Goal: Find specific page/section: Find specific page/section

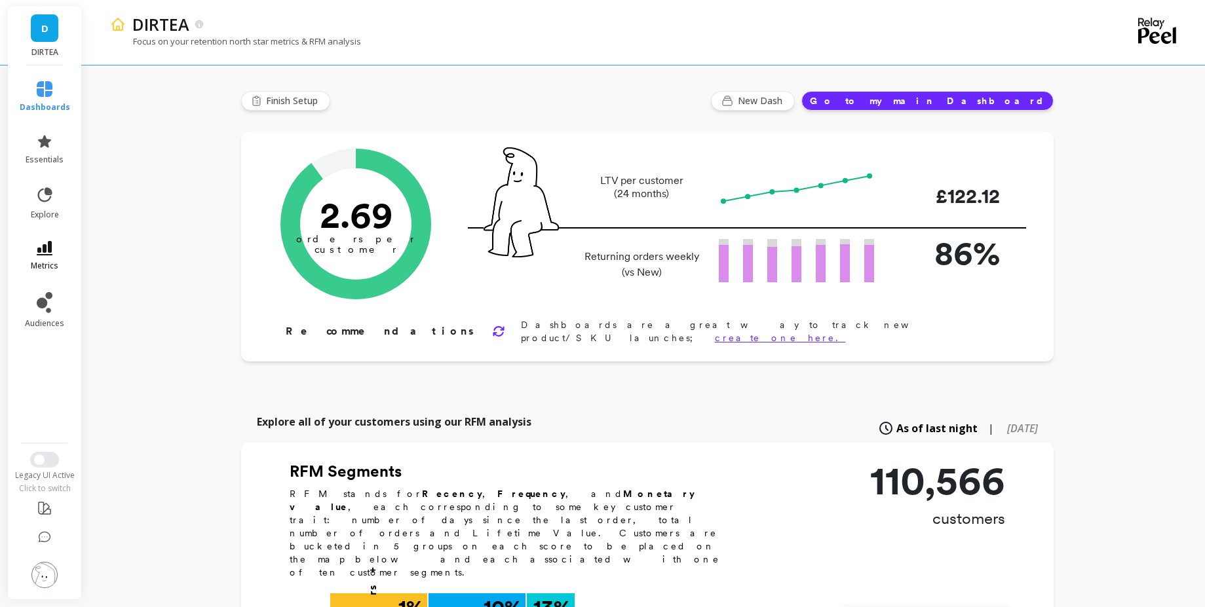
click at [58, 249] on link "metrics" at bounding box center [45, 256] width 50 height 30
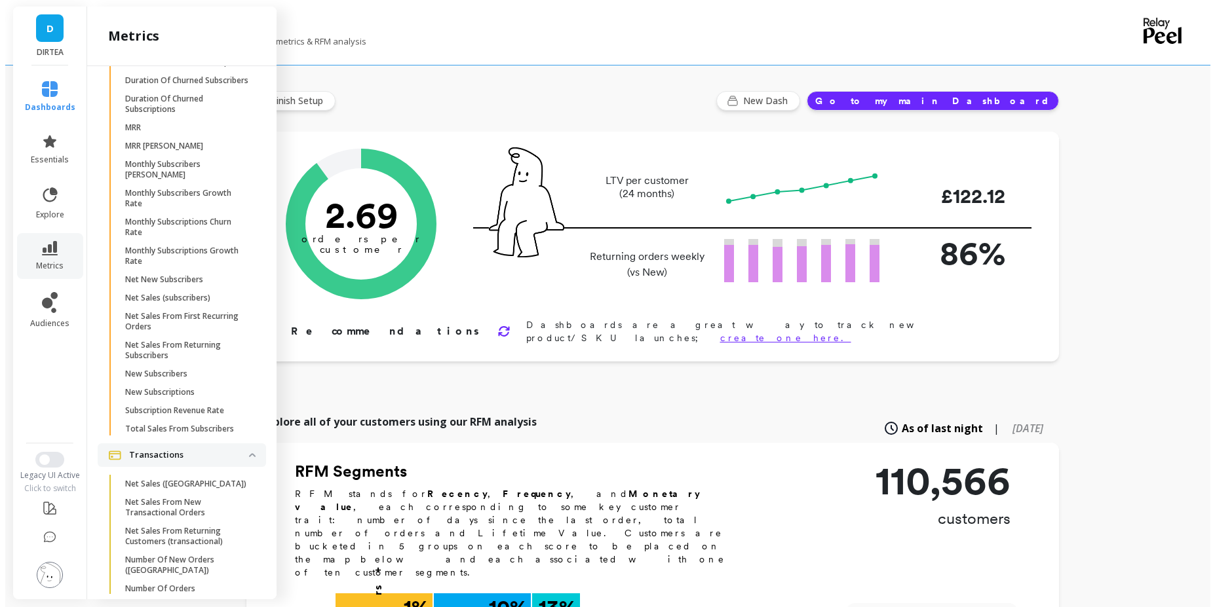
scroll to position [1188, 0]
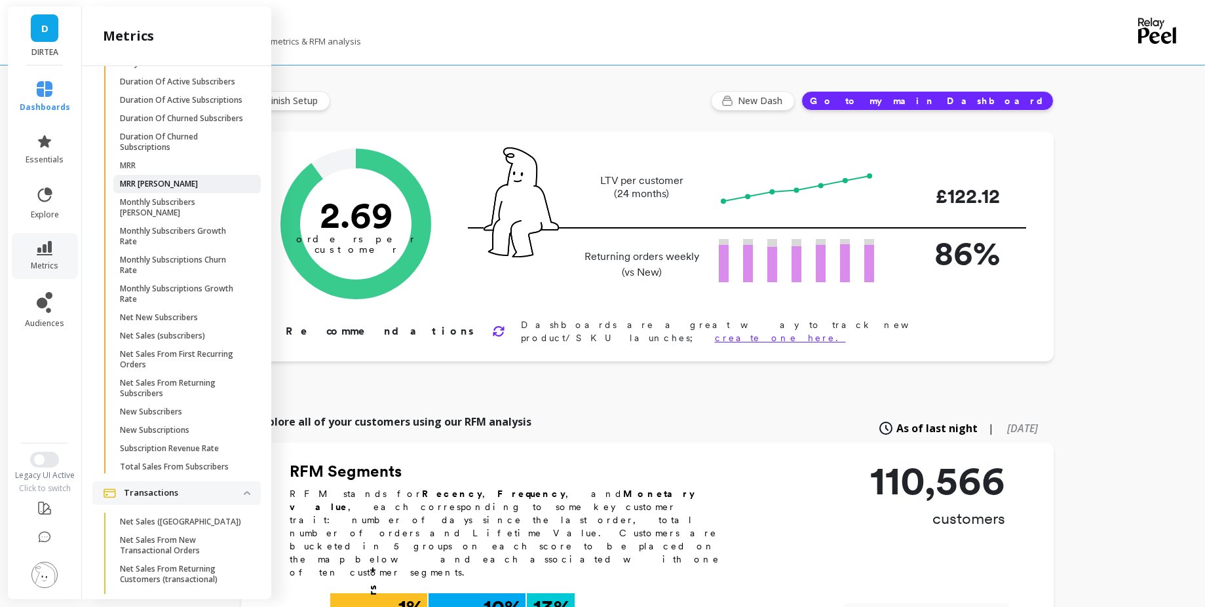
click at [155, 189] on p "MRR [PERSON_NAME]" at bounding box center [159, 184] width 78 height 10
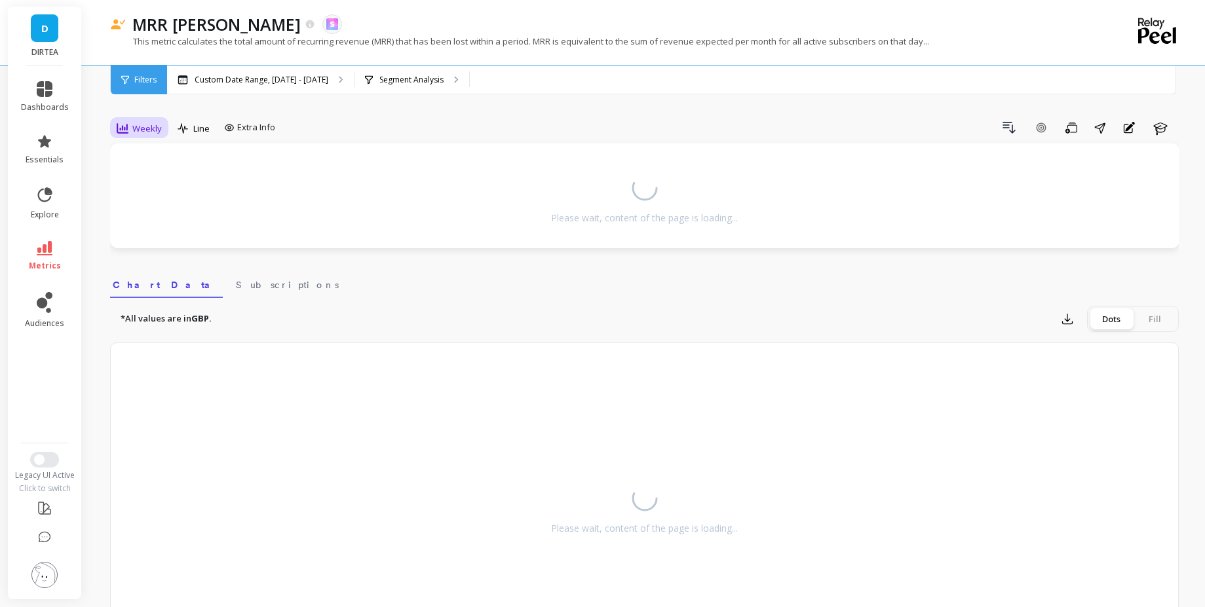
click at [147, 134] on span "Weekly" at bounding box center [146, 129] width 29 height 12
click at [159, 177] on div "Daily" at bounding box center [158, 183] width 75 height 12
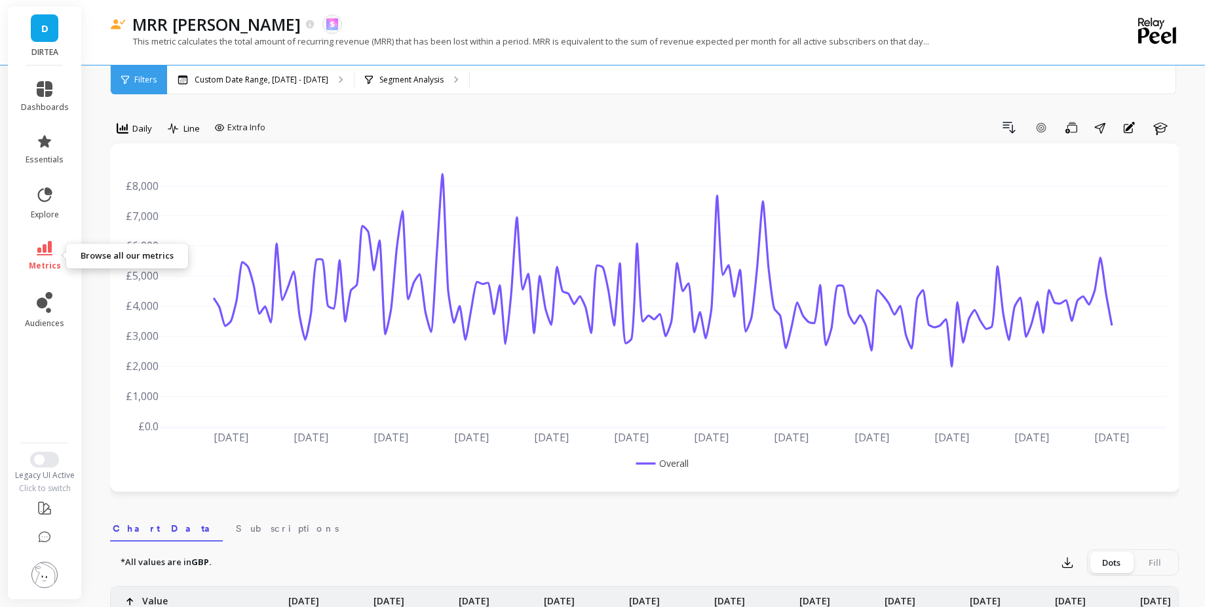
click at [58, 246] on link "metrics" at bounding box center [45, 256] width 48 height 30
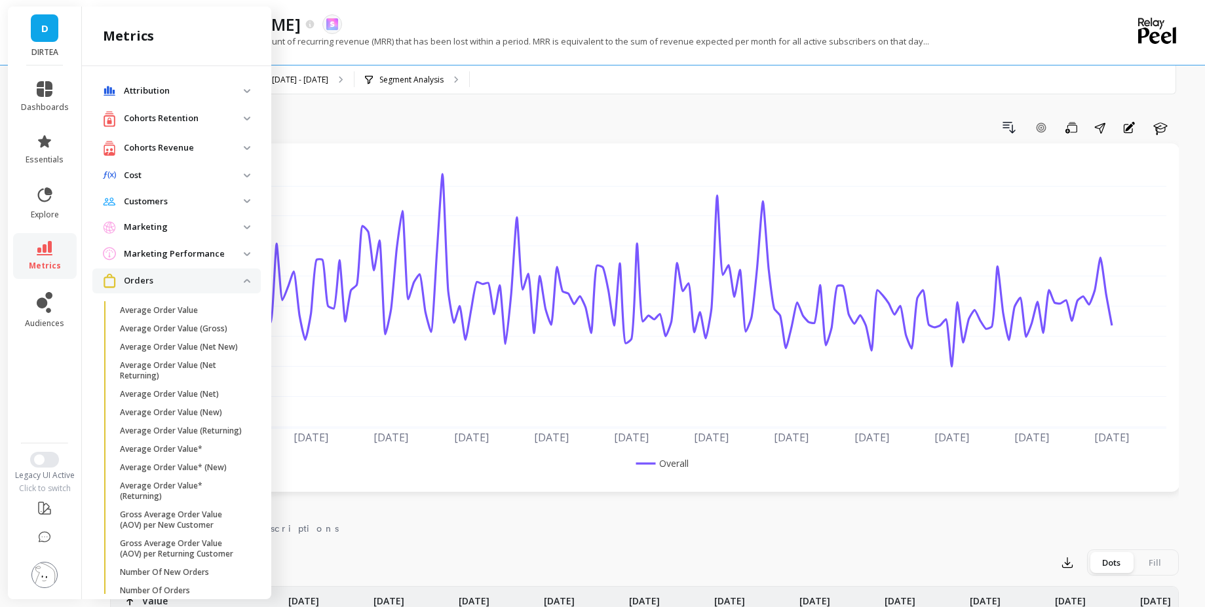
scroll to position [1188, 0]
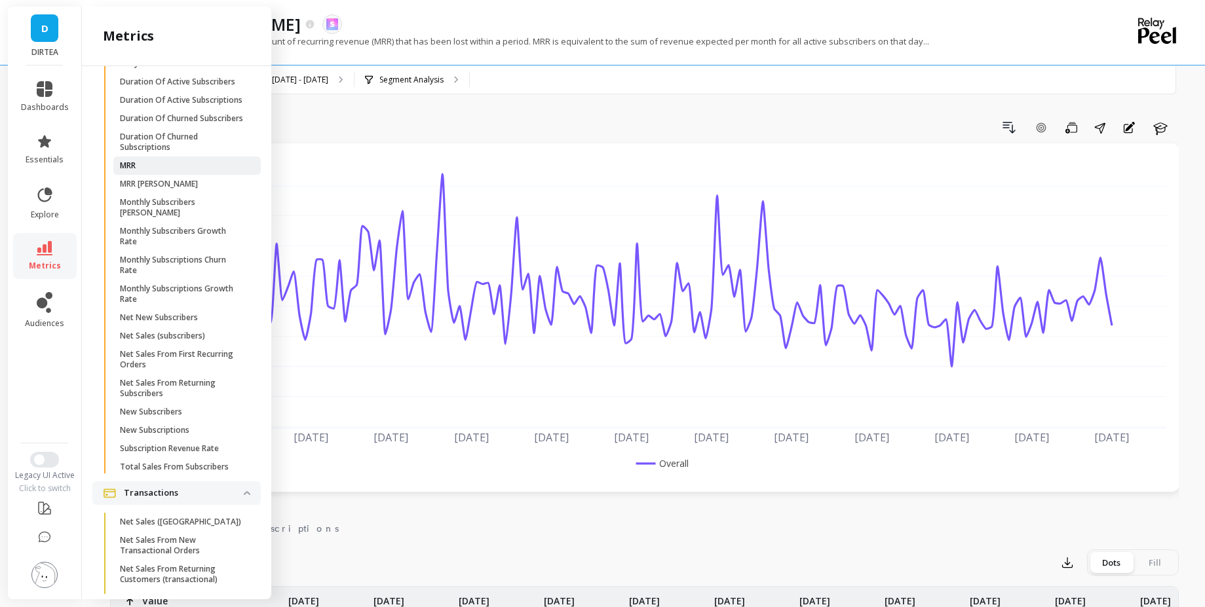
click at [205, 171] on span "MRR" at bounding box center [182, 166] width 125 height 10
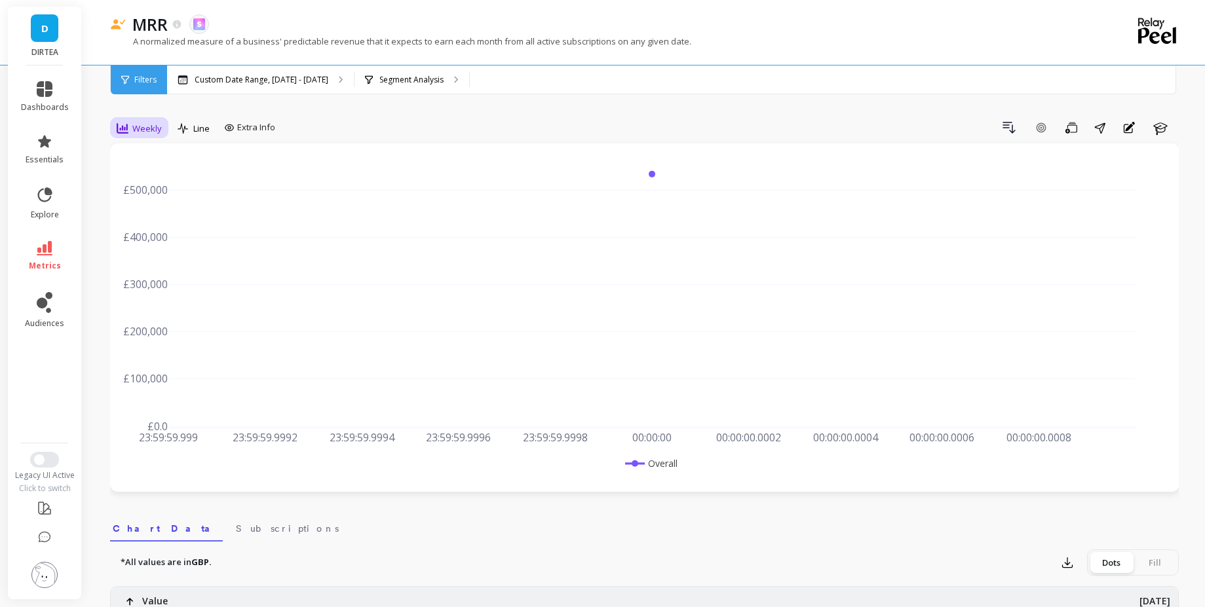
click at [140, 123] on span "Weekly" at bounding box center [146, 129] width 29 height 12
click at [180, 194] on div "Daily" at bounding box center [158, 183] width 90 height 23
